Goal: Task Accomplishment & Management: Complete application form

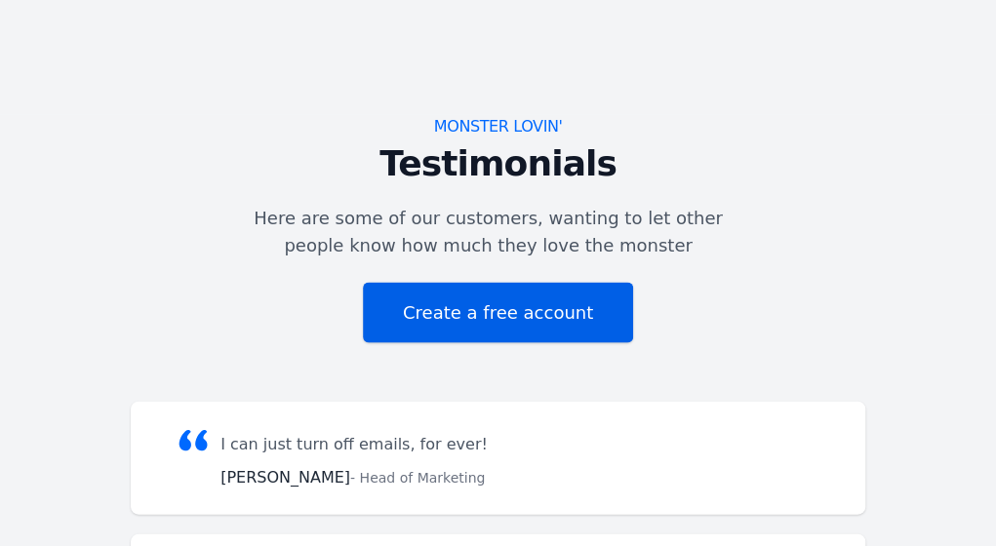
scroll to position [3999, 0]
